Goal: Task Accomplishment & Management: Use online tool/utility

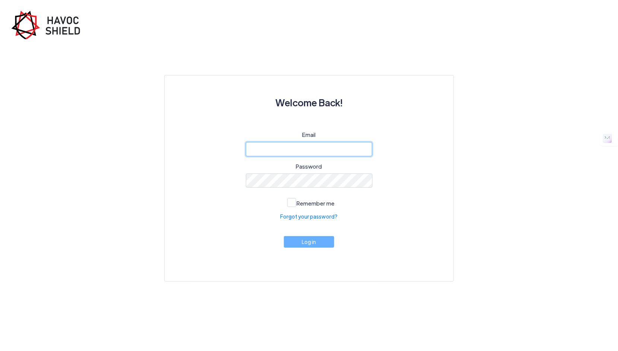
type input "[EMAIL_ADDRESS][DOMAIN_NAME]"
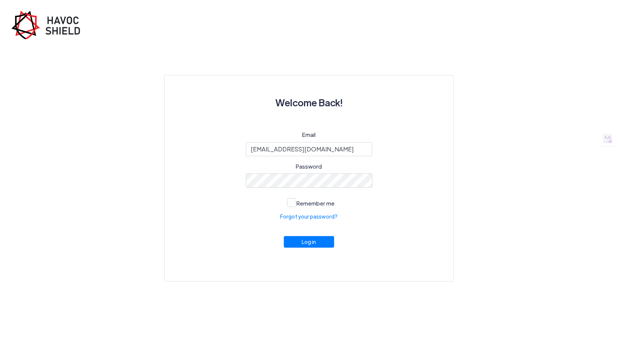
click at [44, 24] on img at bounding box center [48, 24] width 75 height 29
click at [306, 242] on button "Log in" at bounding box center [309, 240] width 51 height 12
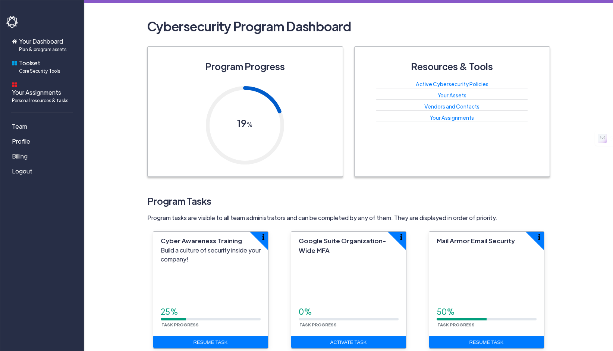
click at [34, 149] on link "Billing" at bounding box center [43, 156] width 75 height 15
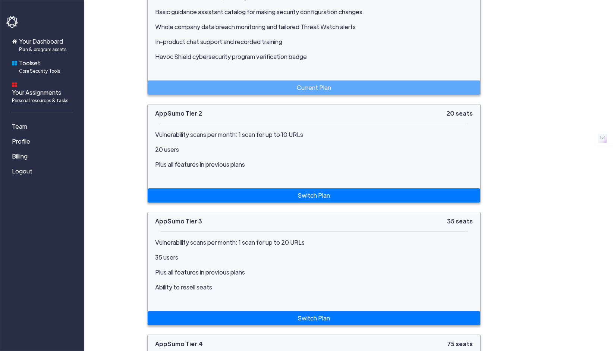
scroll to position [315, 0]
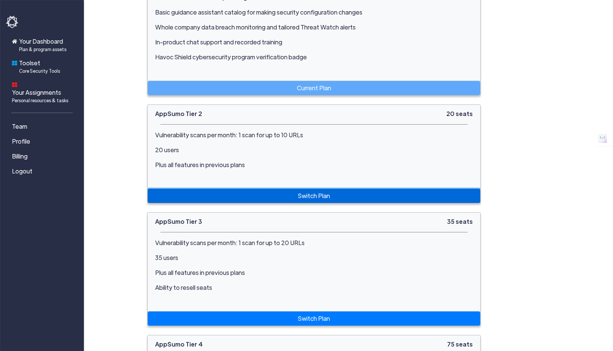
click at [165, 190] on link "Switch Plan" at bounding box center [314, 196] width 333 height 14
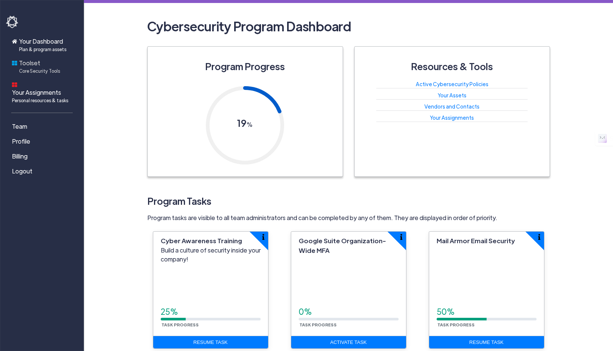
click at [50, 70] on span "Core Security Tools" at bounding box center [39, 70] width 41 height 7
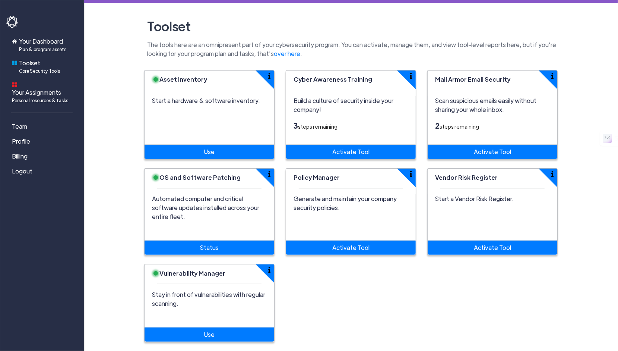
click at [497, 111] on p "Scan suspicious emails easily without sharing your whole inbox." at bounding box center [492, 105] width 115 height 18
click at [493, 151] on link "Activate Tool" at bounding box center [493, 152] width 130 height 14
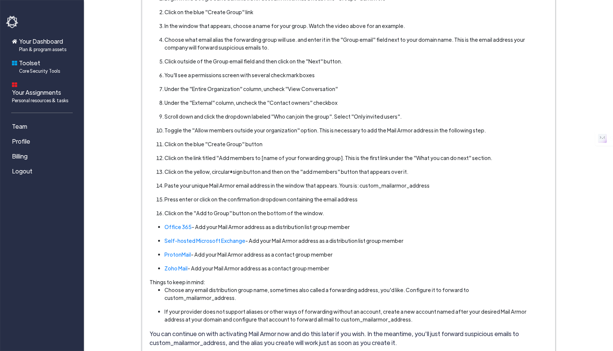
scroll to position [200, 0]
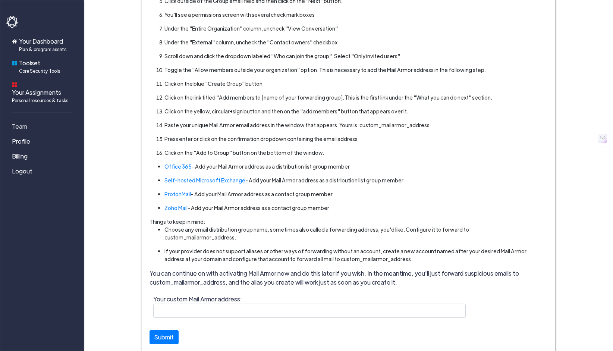
click at [24, 122] on span "Team" at bounding box center [19, 126] width 15 height 9
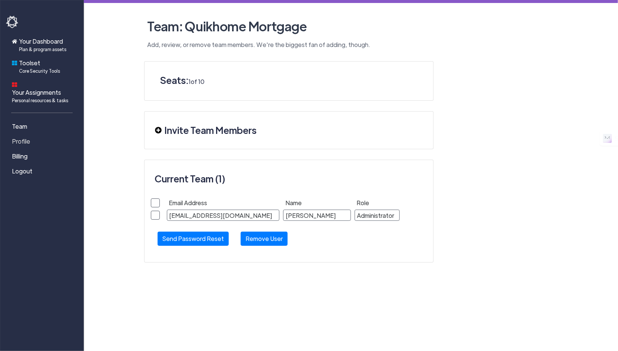
click at [21, 137] on span "Profile" at bounding box center [21, 141] width 18 height 9
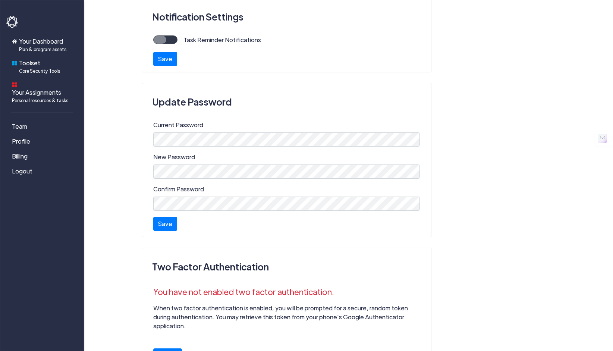
scroll to position [213, 0]
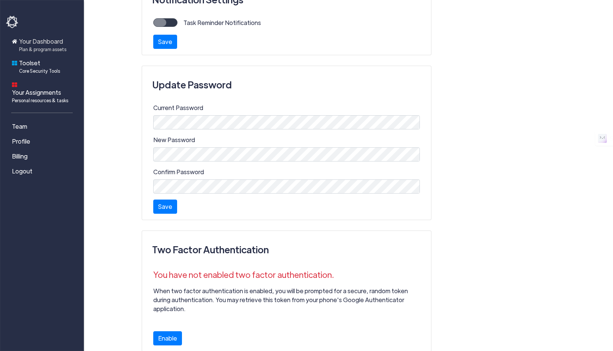
click at [37, 43] on span "Your Dashboard Plan & program assets" at bounding box center [42, 45] width 47 height 16
